Goal: Task Accomplishment & Management: Manage account settings

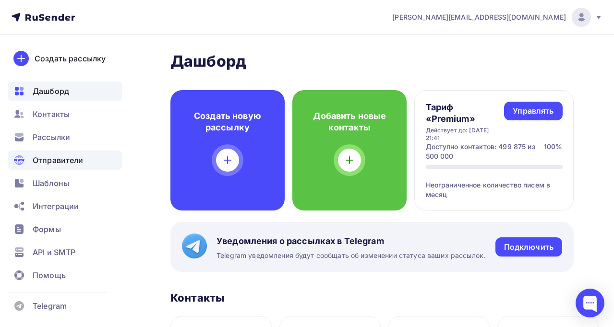
click at [61, 160] on span "Отправители" at bounding box center [58, 161] width 51 height 12
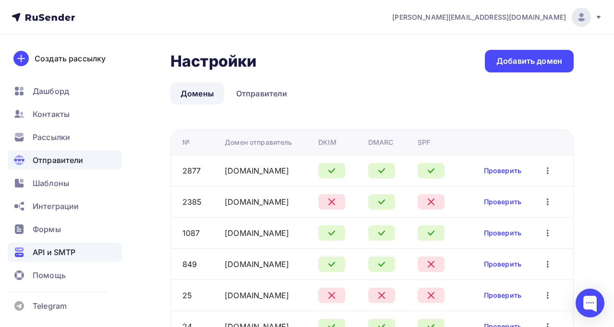
click at [55, 247] on span "API и SMTP" at bounding box center [54, 253] width 43 height 12
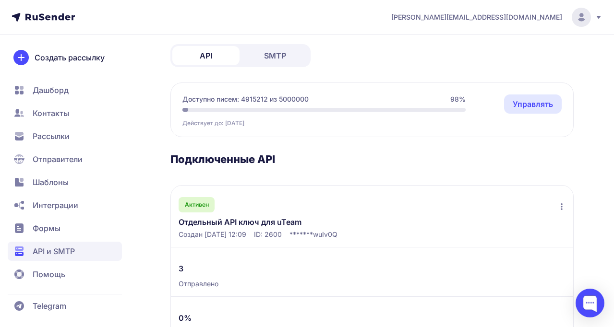
scroll to position [53, 0]
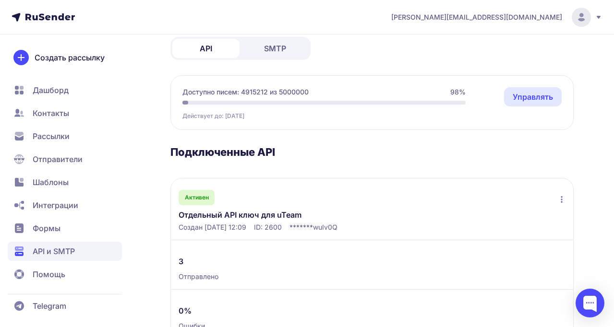
click at [225, 214] on link "Отдельный API ключ для uTeam" at bounding box center [253, 215] width 149 height 12
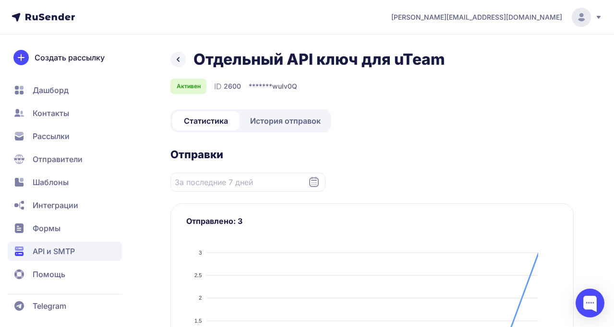
click at [287, 122] on span "История отправок" at bounding box center [285, 121] width 71 height 12
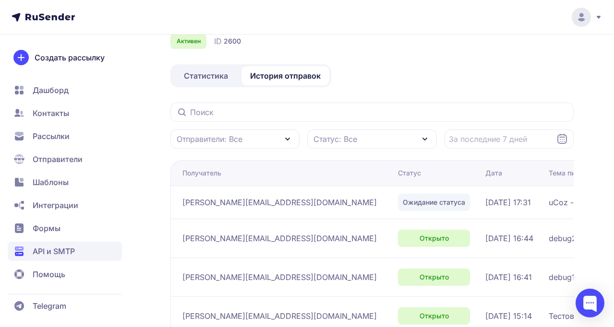
scroll to position [46, 0]
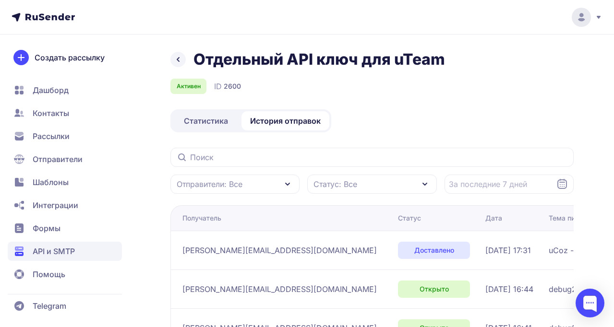
scroll to position [0, 0]
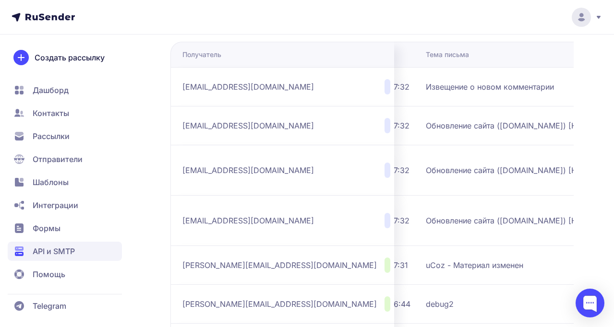
scroll to position [0, 125]
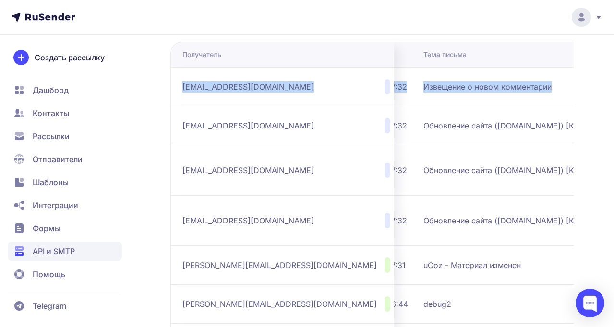
drag, startPoint x: 176, startPoint y: 85, endPoint x: 510, endPoint y: 86, distance: 334.0
click at [510, 86] on tr "k.sheludchenko@ucoz-team.net Доставлено 04.09.2025, 17:32 Извещение о новом ком…" at bounding box center [477, 86] width 865 height 39
copy tr "k.sheludchenko@ucoz-team.net Доставлено 04.09.2025, 17:32 Извещение о новом ком…"
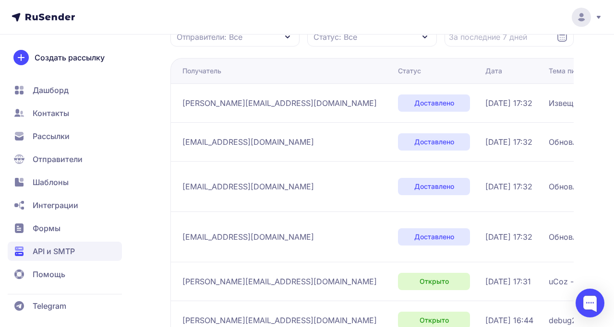
scroll to position [60, 0]
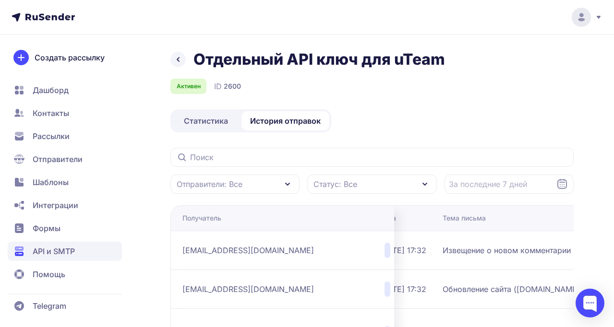
click at [178, 58] on icon at bounding box center [178, 60] width 2 height 4
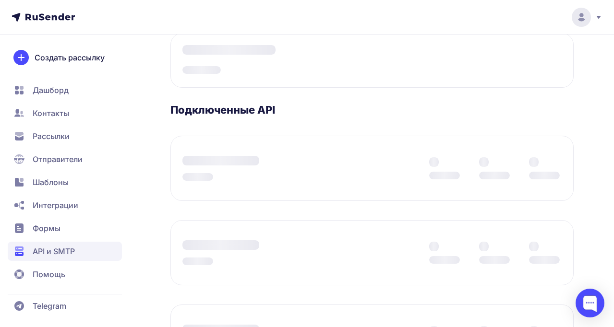
scroll to position [112, 0]
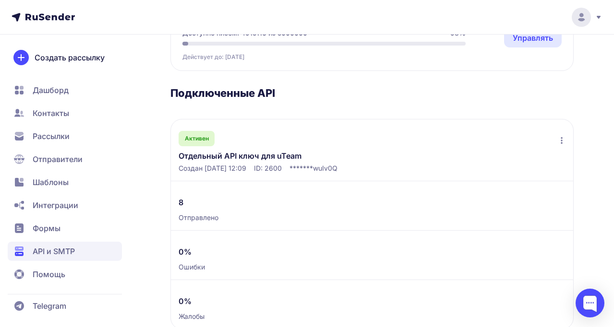
click at [561, 140] on icon at bounding box center [562, 141] width 8 height 8
click at [512, 159] on span "Переименовать" at bounding box center [518, 163] width 61 height 12
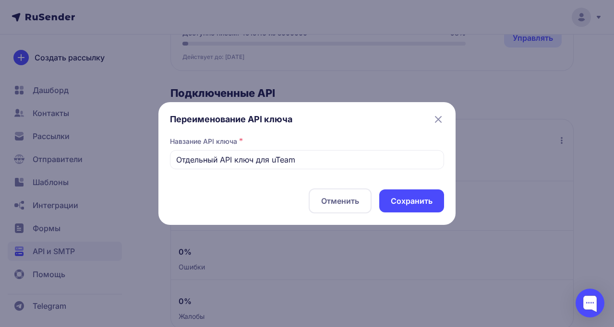
click at [299, 170] on div "Переименование API ключа Навзание API ключа * Отдельный API ключ для uTeam Отме…" at bounding box center [307, 164] width 274 height 100
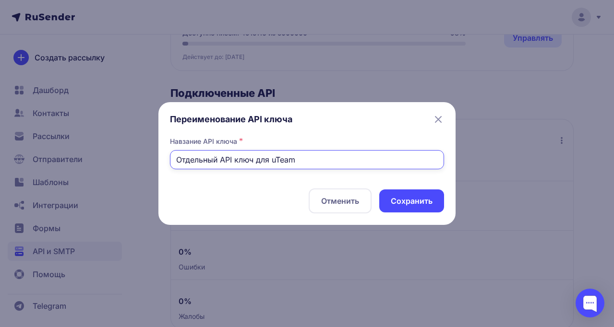
click at [306, 161] on input "Отдельный API ключ для uTeam" at bounding box center [307, 159] width 274 height 19
type input "Отдельный API ключ для uTeam, блога и форума"
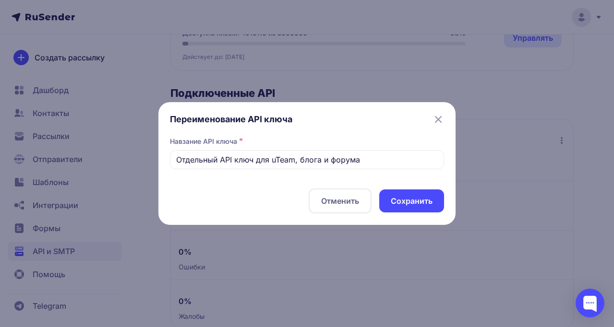
click at [404, 200] on button "Cохранить" at bounding box center [411, 201] width 65 height 23
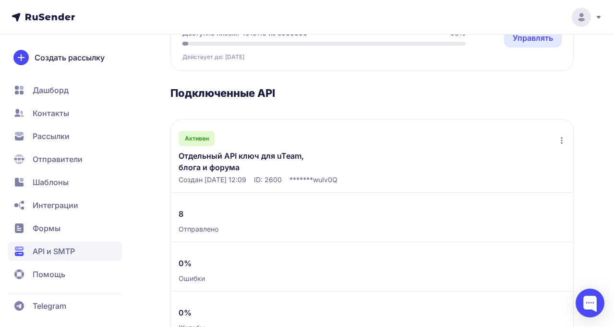
click at [244, 155] on link "Отдельный API ключ для uTeam, блога и форума" at bounding box center [253, 161] width 149 height 23
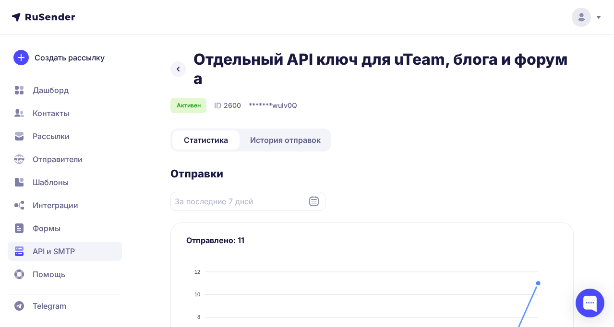
click at [282, 131] on link "История отправок" at bounding box center [285, 140] width 88 height 19
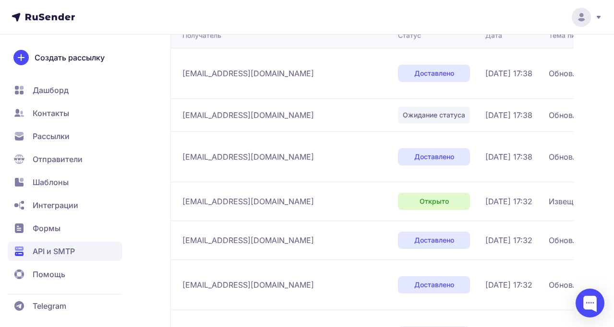
scroll to position [192, 0]
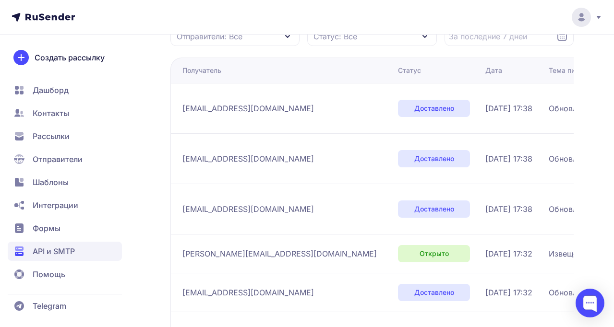
scroll to position [165, 0]
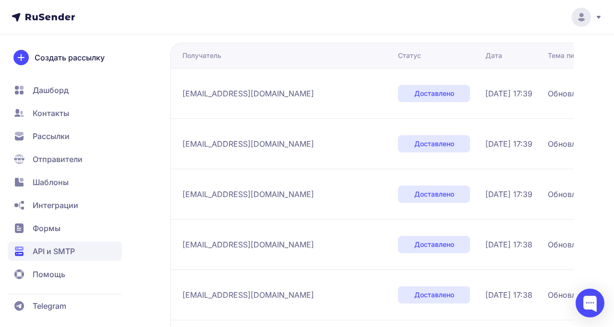
scroll to position [171, 0]
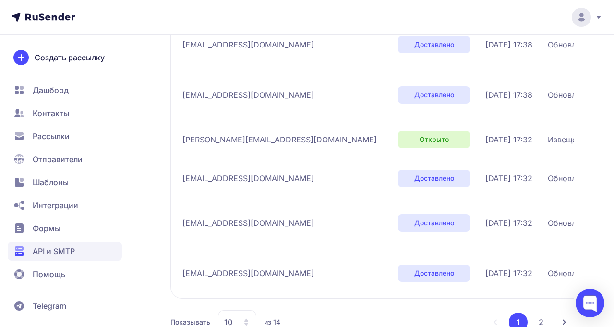
scroll to position [463, 0]
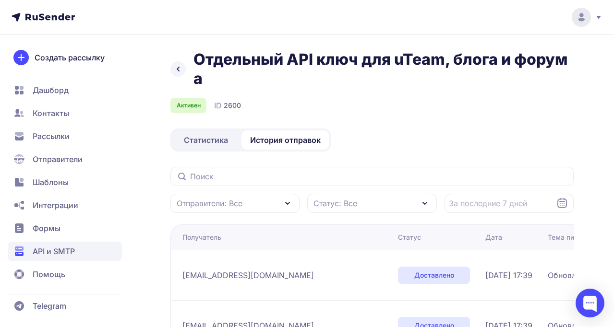
click at [206, 138] on span "Статистика" at bounding box center [206, 140] width 44 height 12
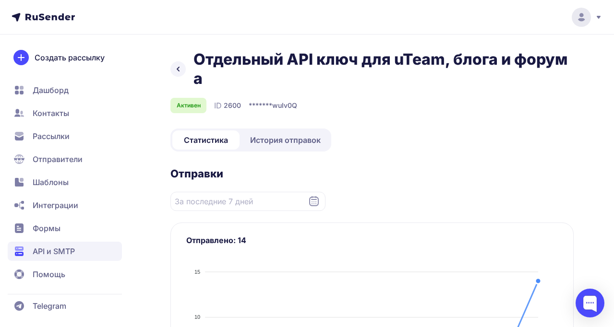
click at [263, 102] on span "*******" at bounding box center [261, 106] width 24 height 10
click at [284, 142] on span "История отправок" at bounding box center [285, 140] width 71 height 12
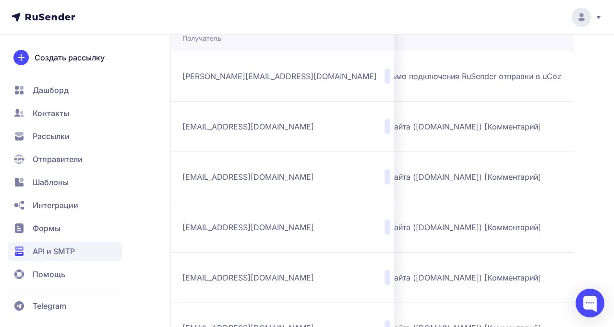
scroll to position [0, 200]
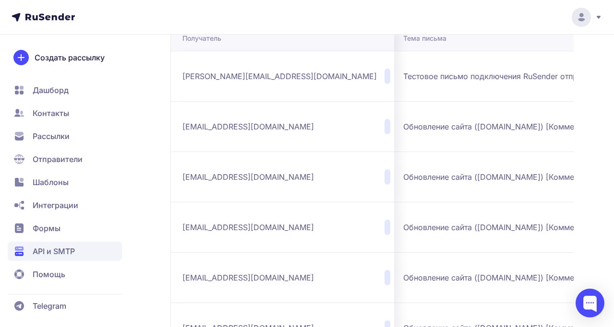
scroll to position [0, 258]
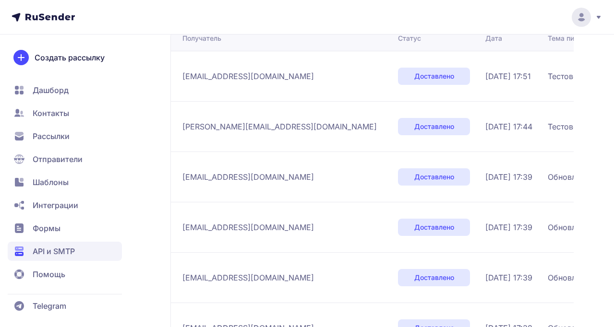
scroll to position [199, 0]
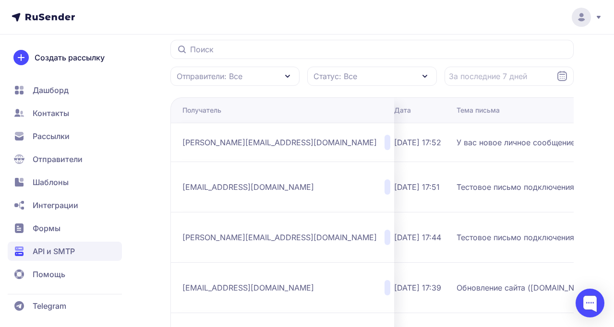
scroll to position [124, 0]
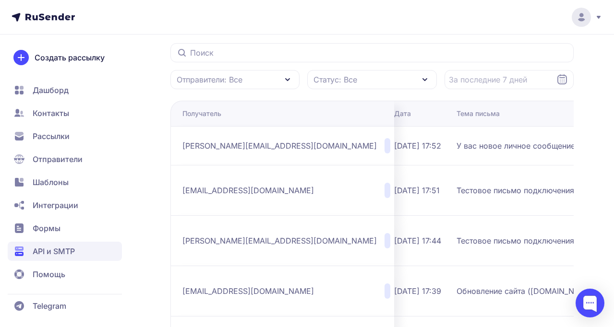
click at [56, 249] on span "API и SMTP" at bounding box center [54, 252] width 42 height 12
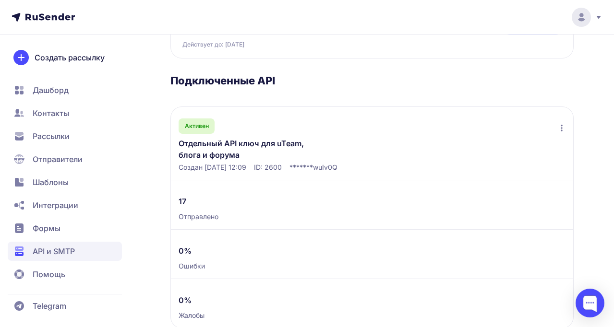
scroll to position [133, 0]
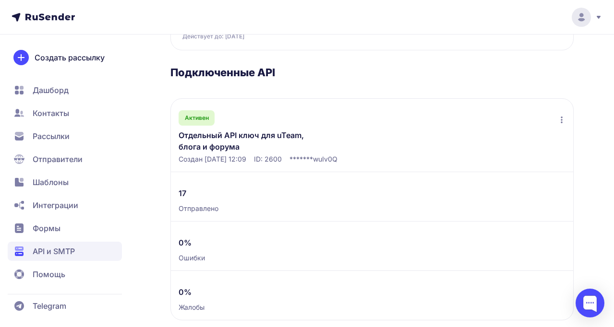
click at [234, 139] on link "Отдельный API ключ для uTeam, блога и форума" at bounding box center [253, 141] width 149 height 23
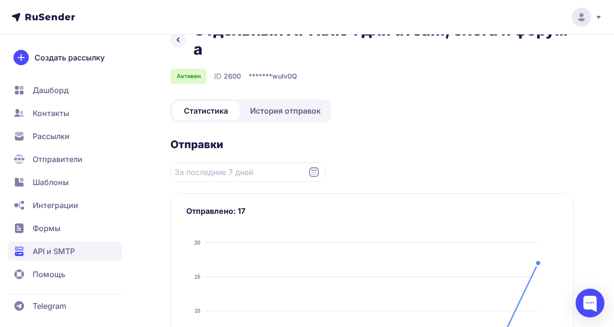
scroll to position [0, 0]
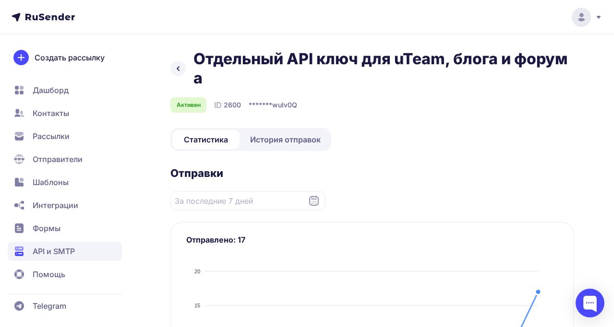
click at [298, 143] on span "История отправок" at bounding box center [285, 140] width 71 height 12
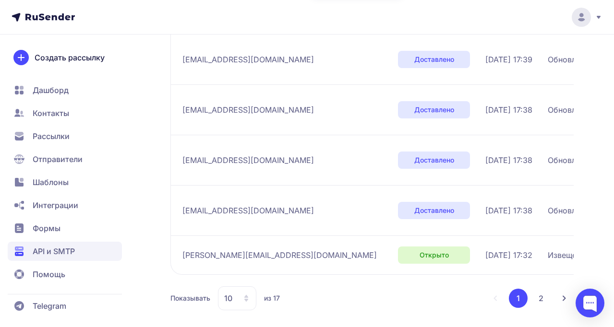
scroll to position [463, 0]
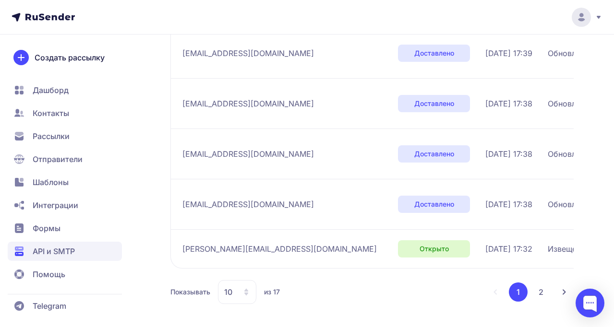
click at [64, 250] on span "API и SMTP" at bounding box center [54, 252] width 42 height 12
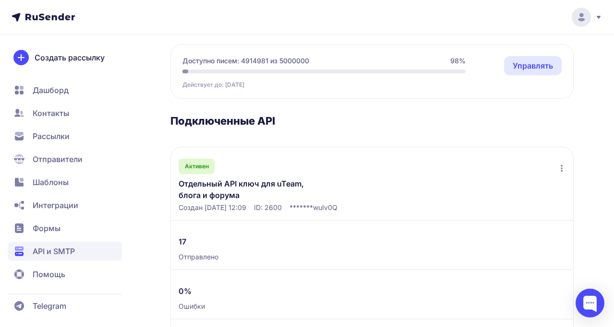
scroll to position [155, 0]
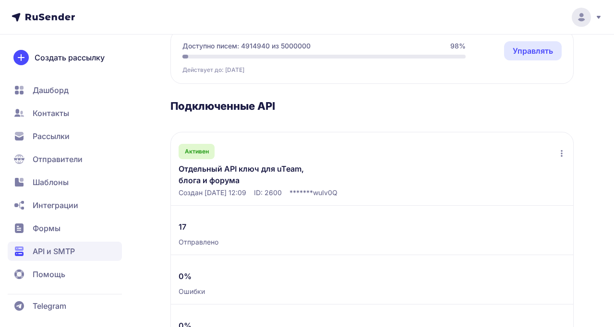
scroll to position [115, 0]
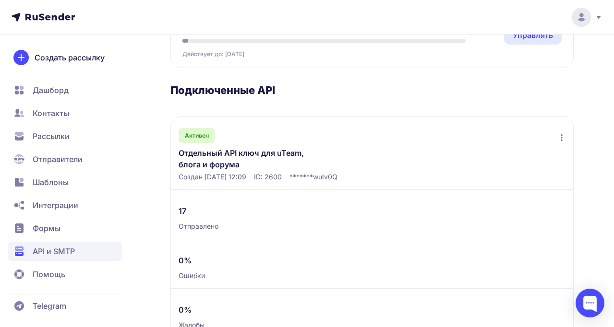
click at [215, 160] on link "Отдельный API ключ для uTeam, блога и форума" at bounding box center [253, 158] width 149 height 23
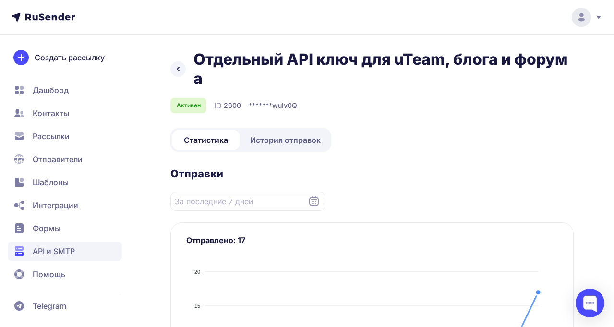
click at [298, 134] on link "История отправок" at bounding box center [285, 140] width 88 height 19
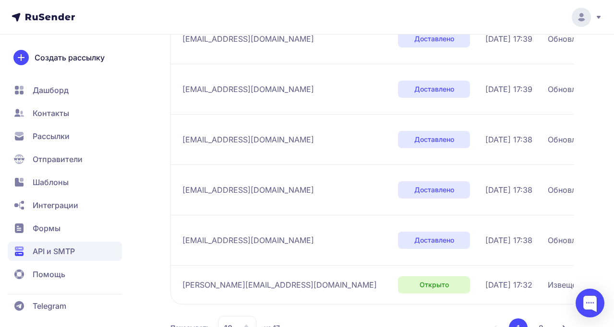
scroll to position [463, 0]
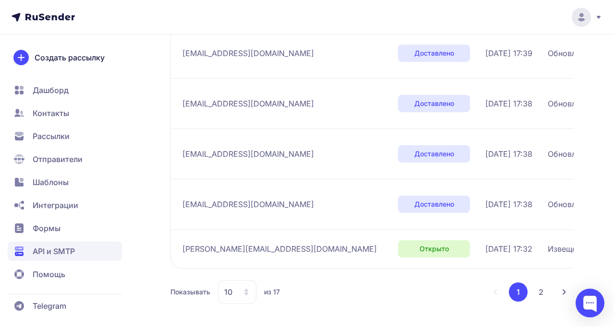
click at [544, 293] on button "2" at bounding box center [540, 292] width 19 height 19
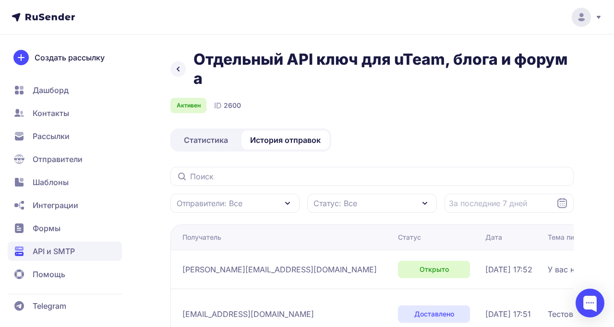
click at [179, 73] on icon at bounding box center [178, 69] width 12 height 12
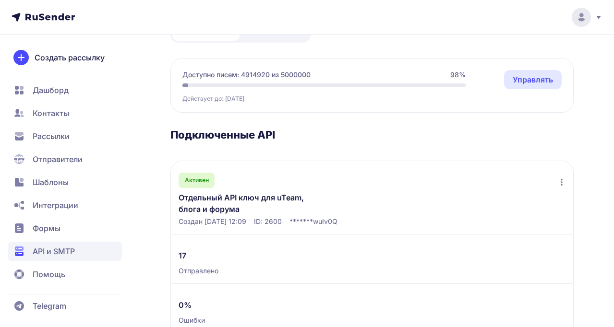
scroll to position [72, 0]
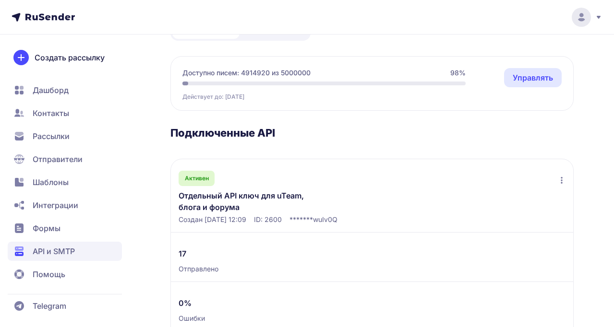
click at [220, 208] on link "Отдельный API ключ для uTeam, блога и форума" at bounding box center [253, 201] width 149 height 23
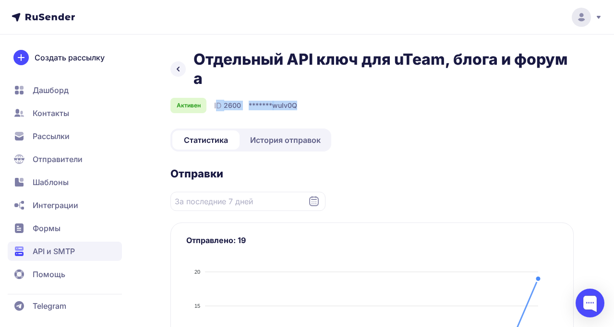
drag, startPoint x: 211, startPoint y: 101, endPoint x: 332, endPoint y: 101, distance: 120.9
click at [332, 101] on div "Активен ID 2600 ******* wuIv0Q" at bounding box center [371, 105] width 403 height 15
drag, startPoint x: 309, startPoint y: 103, endPoint x: 213, endPoint y: 105, distance: 96.0
click at [213, 105] on div "Активен ID 2600 ******* wuIv0Q" at bounding box center [371, 105] width 403 height 15
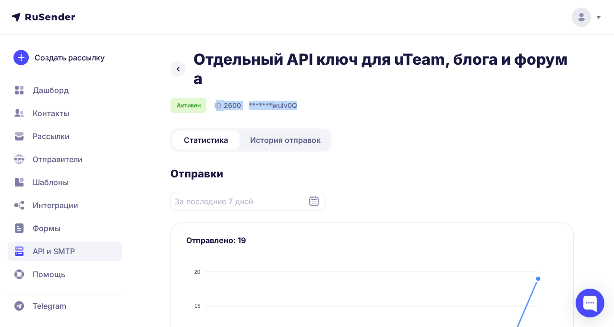
click at [213, 105] on div "Активен ID 2600 ******* wuIv0Q" at bounding box center [371, 105] width 403 height 15
drag, startPoint x: 213, startPoint y: 105, endPoint x: 312, endPoint y: 105, distance: 99.3
click at [312, 105] on div "Активен ID 2600 ******* wuIv0Q" at bounding box center [371, 105] width 403 height 15
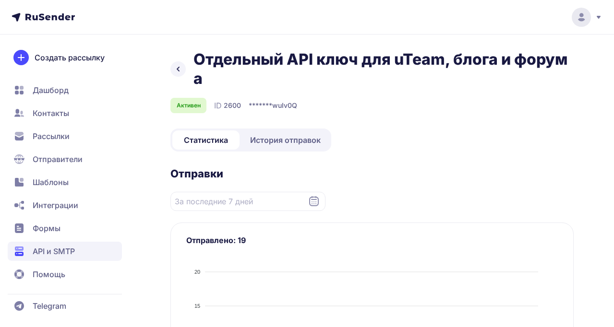
click at [270, 143] on span "История отправок" at bounding box center [285, 140] width 71 height 12
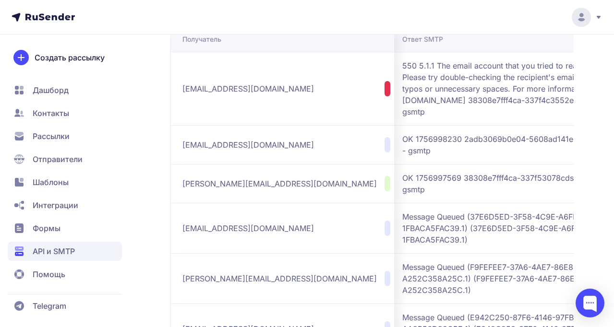
scroll to position [0, 382]
drag, startPoint x: 346, startPoint y: 79, endPoint x: 454, endPoint y: 110, distance: 112.8
click at [454, 110] on span "550 5.1.1 The email account that you tried to reach does not exist. Please try …" at bounding box center [521, 89] width 240 height 58
drag, startPoint x: 464, startPoint y: 110, endPoint x: 354, endPoint y: 66, distance: 118.9
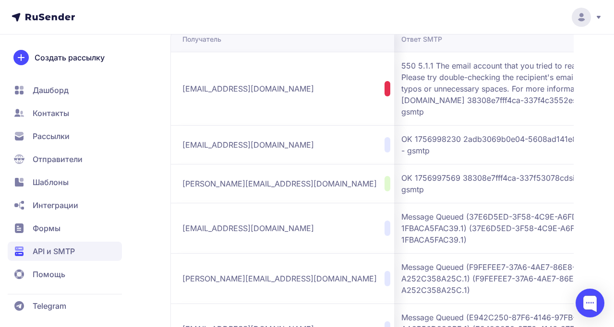
click at [401, 66] on span "550 5.1.1 The email account that you tried to reach does not exist. Please try …" at bounding box center [521, 89] width 240 height 58
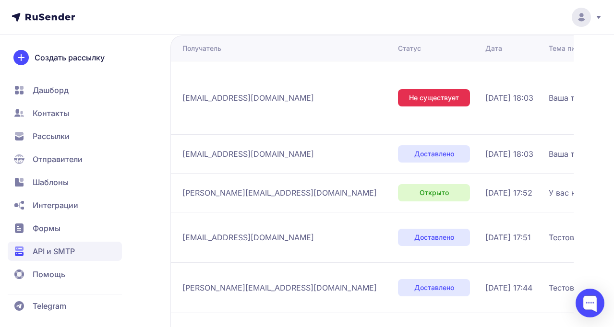
scroll to position [171, 0]
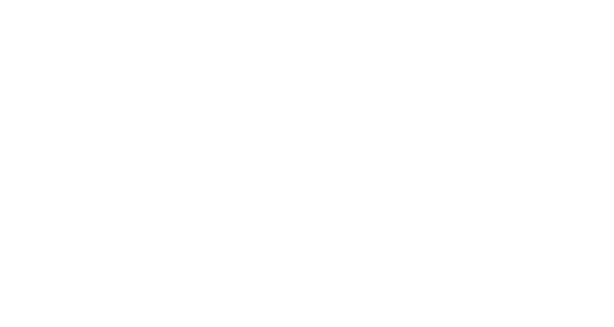
scroll to position [171, 0]
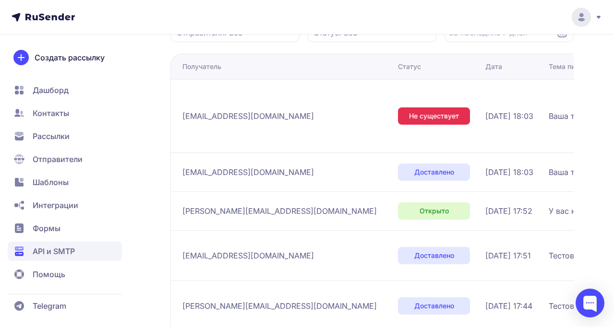
click at [237, 117] on span "[EMAIL_ADDRESS][DOMAIN_NAME]" at bounding box center [247, 116] width 131 height 12
copy div "[EMAIL_ADDRESS][DOMAIN_NAME]"
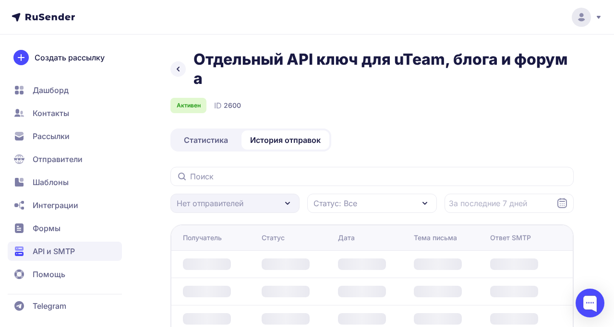
scroll to position [171, 0]
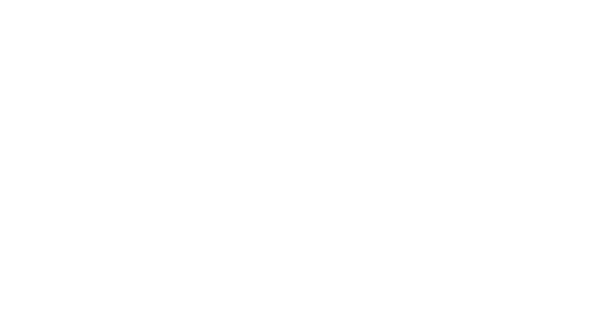
scroll to position [171, 0]
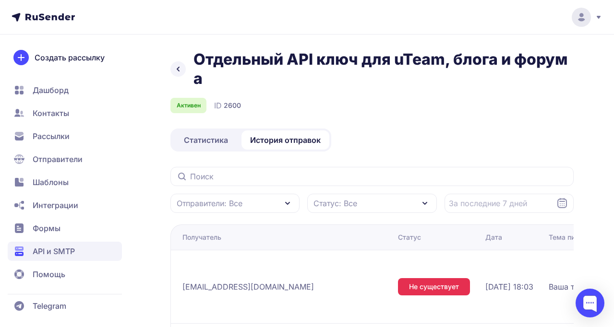
click at [208, 137] on span "Статистика" at bounding box center [206, 140] width 44 height 12
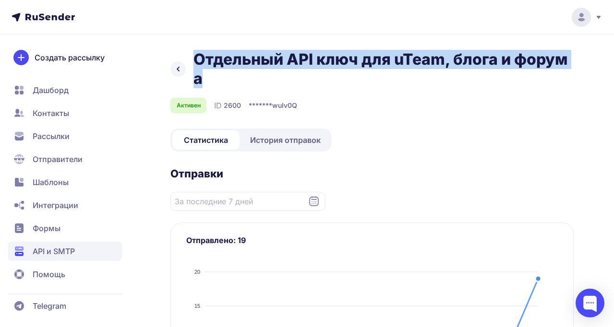
drag, startPoint x: 195, startPoint y: 58, endPoint x: 220, endPoint y: 81, distance: 34.0
click at [219, 81] on h1 "Отдельный API ключ для uTeam, блога и форума" at bounding box center [383, 69] width 380 height 38
click at [220, 81] on h1 "Отдельный API ключ для uTeam, блога и форума" at bounding box center [383, 69] width 380 height 38
drag, startPoint x: 211, startPoint y: 81, endPoint x: 195, endPoint y: 59, distance: 27.3
click at [196, 60] on h1 "Отдельный API ключ для uTeam, блога и форума" at bounding box center [383, 69] width 380 height 38
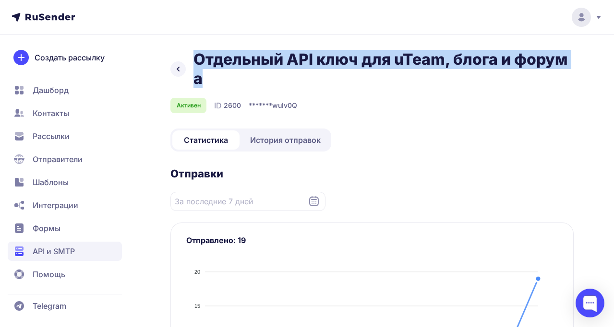
click at [195, 59] on h1 "Отдельный API ключ для uTeam, блога и форума" at bounding box center [383, 69] width 380 height 38
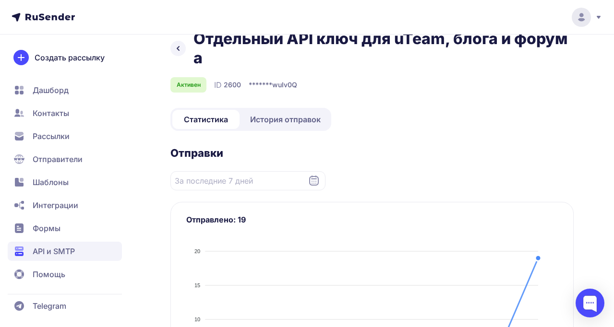
scroll to position [21, 0]
click at [296, 123] on span "История отправок" at bounding box center [285, 119] width 71 height 12
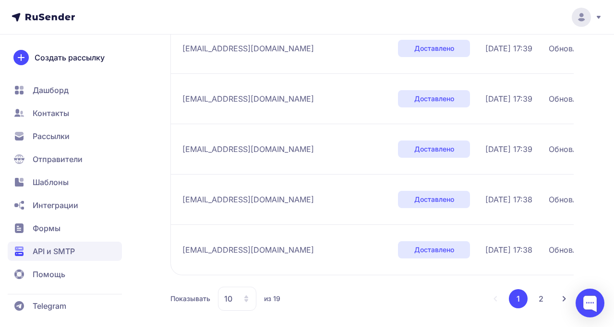
scroll to position [486, 0]
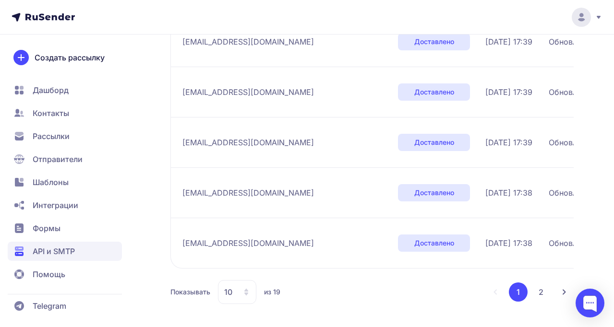
click at [48, 79] on div "Создать рассылку Дашборд Контакты Рассылки Отправители Шаблоны Интеграции Формы…" at bounding box center [65, 167] width 114 height 234
click at [52, 87] on span "Дашборд" at bounding box center [51, 90] width 36 height 12
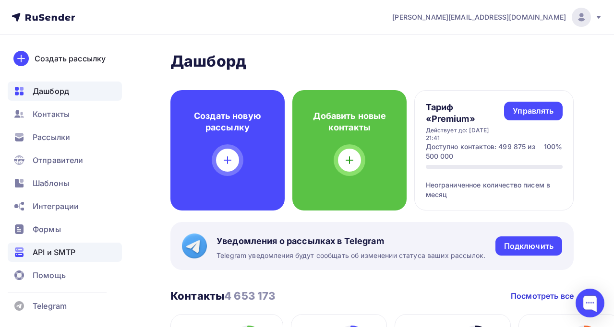
click at [49, 251] on span "API и SMTP" at bounding box center [54, 253] width 43 height 12
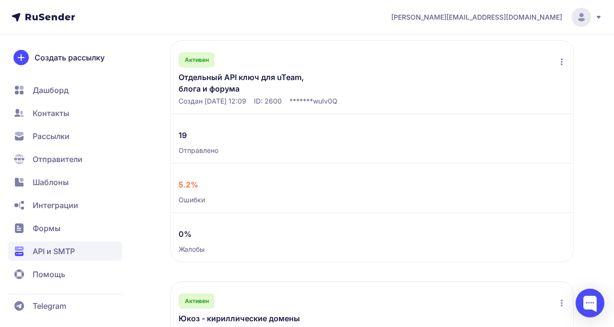
scroll to position [204, 0]
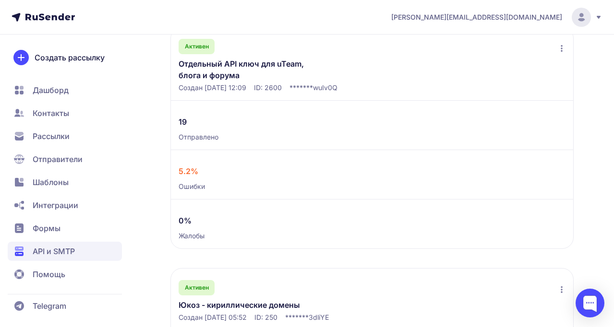
click at [203, 73] on link "Отдельный API ключ для uTeam, блога и форума" at bounding box center [253, 69] width 149 height 23
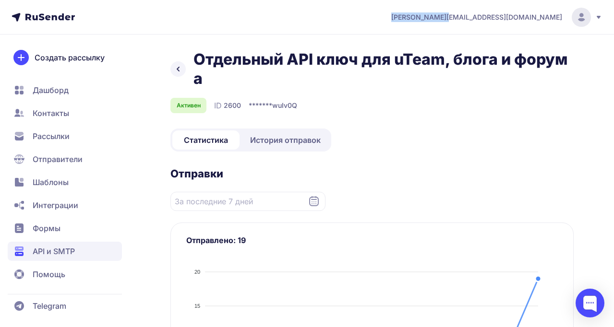
drag, startPoint x: 504, startPoint y: 16, endPoint x: 563, endPoint y: 21, distance: 59.2
click at [563, 21] on header "[PERSON_NAME][EMAIL_ADDRESS][DOMAIN_NAME]" at bounding box center [307, 17] width 614 height 35
copy span "[PERSON_NAME][EMAIL_ADDRESS][DOMAIN_NAME]"
drag, startPoint x: 563, startPoint y: 21, endPoint x: 312, endPoint y: 213, distance: 316.3
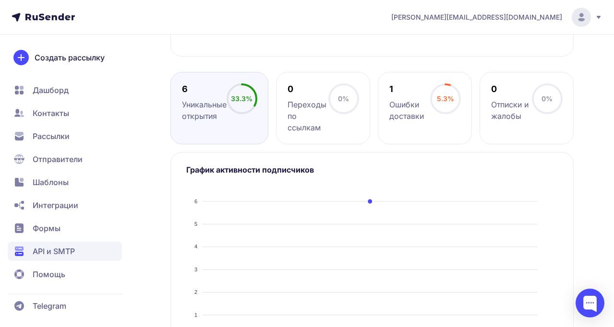
scroll to position [449, 0]
